Goal: Task Accomplishment & Management: Use online tool/utility

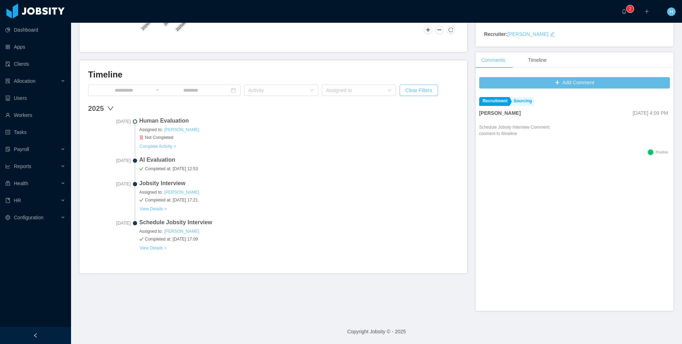
scroll to position [144, 0]
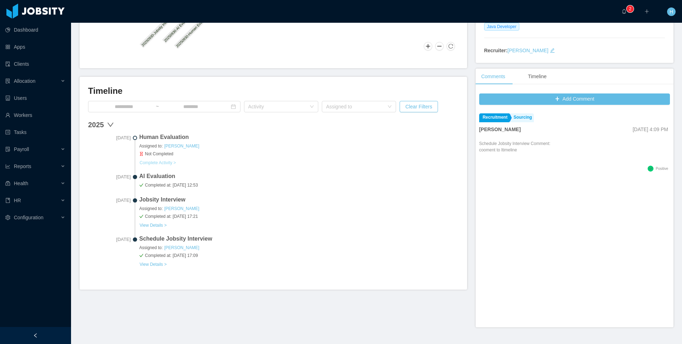
click at [164, 161] on button "Complete Activity >" at bounding box center [157, 163] width 37 height 6
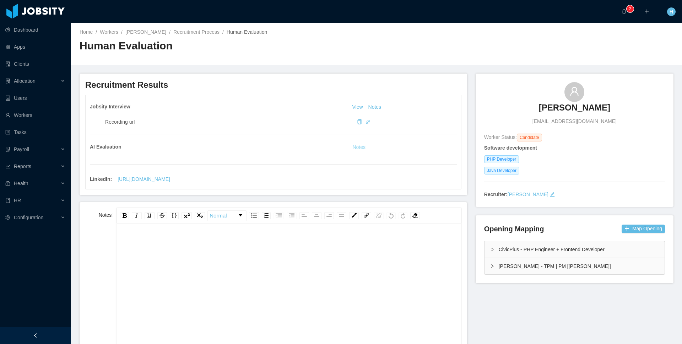
click at [356, 149] on button "Notes" at bounding box center [359, 147] width 19 height 9
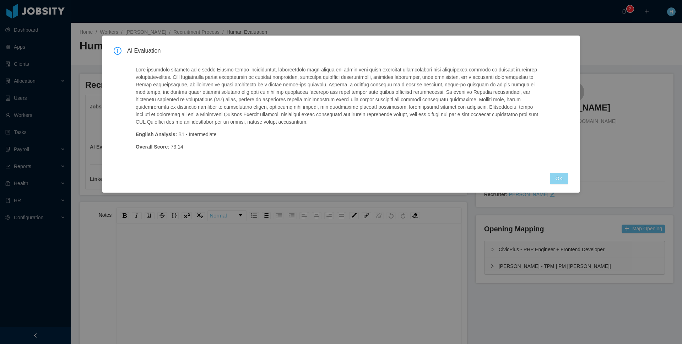
click at [566, 179] on button "OK" at bounding box center [559, 178] width 18 height 11
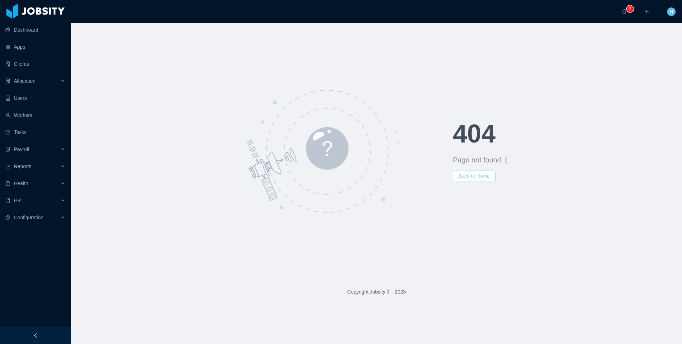
click at [468, 178] on button "Back to Home" at bounding box center [474, 176] width 43 height 11
